Goal: Navigation & Orientation: Understand site structure

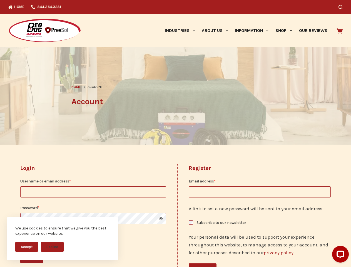
click at [176, 134] on header "Home Account Account" at bounding box center [175, 95] width 209 height 97
click at [27, 247] on button "Accept" at bounding box center [26, 247] width 23 height 10
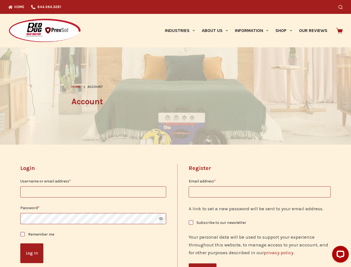
click at [52, 247] on p "Remember me Log in" at bounding box center [93, 247] width 146 height 32
click at [343, 7] on icon "Search" at bounding box center [341, 7] width 4 height 4
click at [182, 31] on link "Industries" at bounding box center [179, 30] width 37 height 33
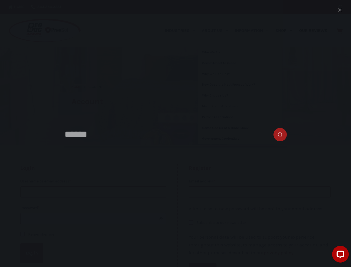
click at [217, 31] on link "About Us" at bounding box center [214, 30] width 33 height 33
click at [254, 31] on link "Information" at bounding box center [252, 30] width 41 height 33
